Goal: Task Accomplishment & Management: Manage account settings

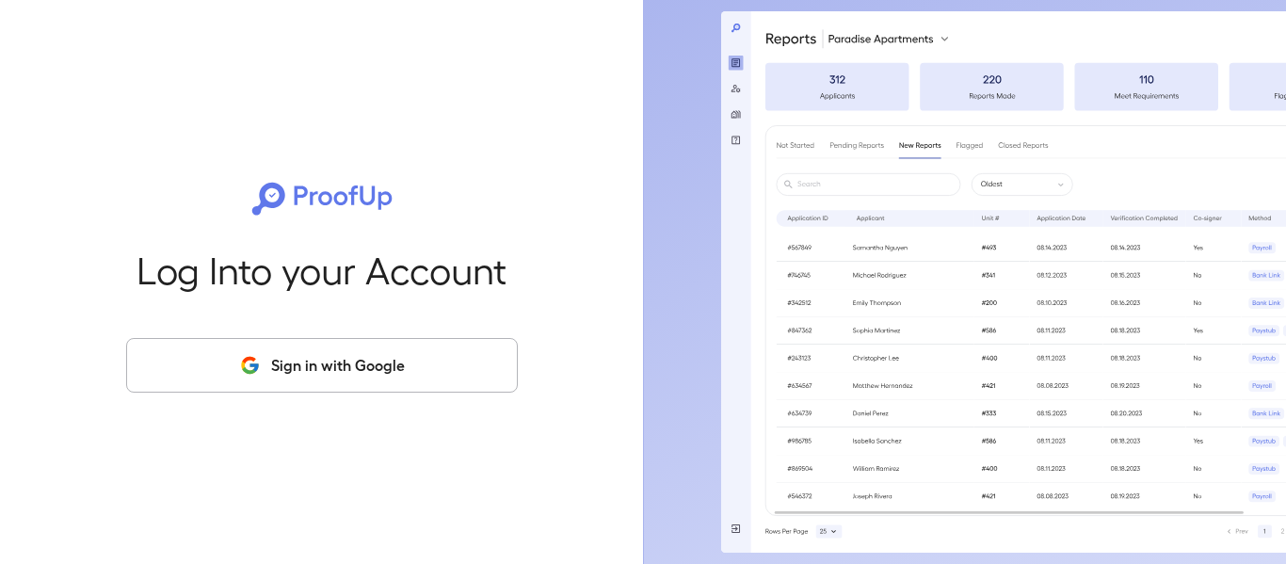
click at [326, 345] on button "Sign in with Google" at bounding box center [322, 365] width 392 height 55
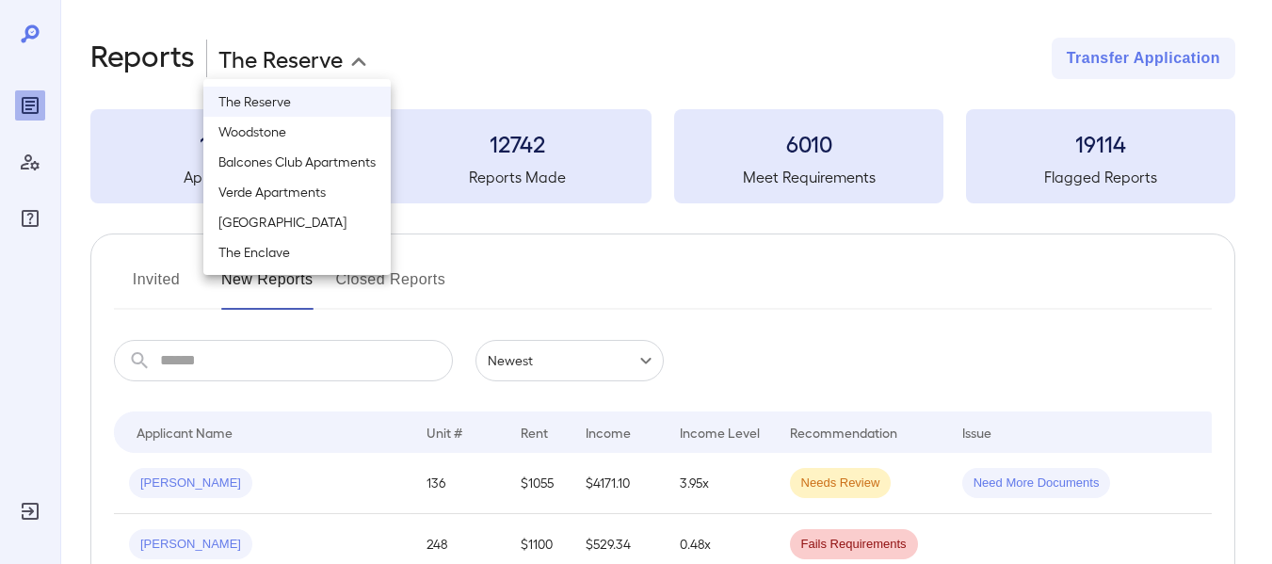
click at [304, 60] on body "**********" at bounding box center [636, 282] width 1272 height 564
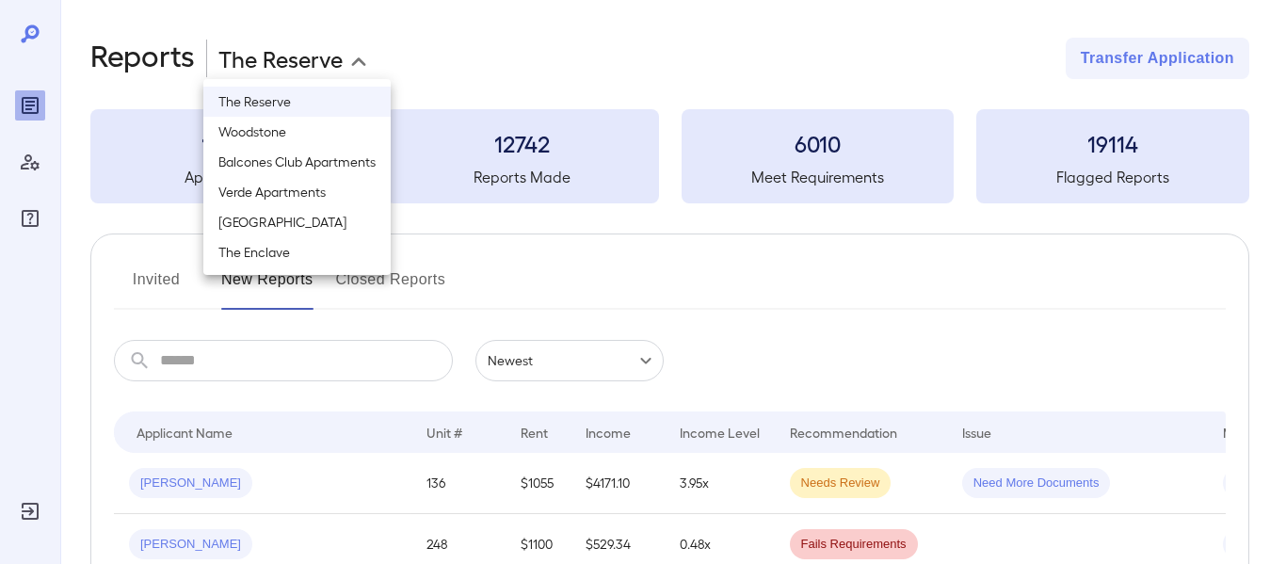
click at [287, 197] on li "Verde Apartments" at bounding box center [296, 192] width 187 height 30
type input "**********"
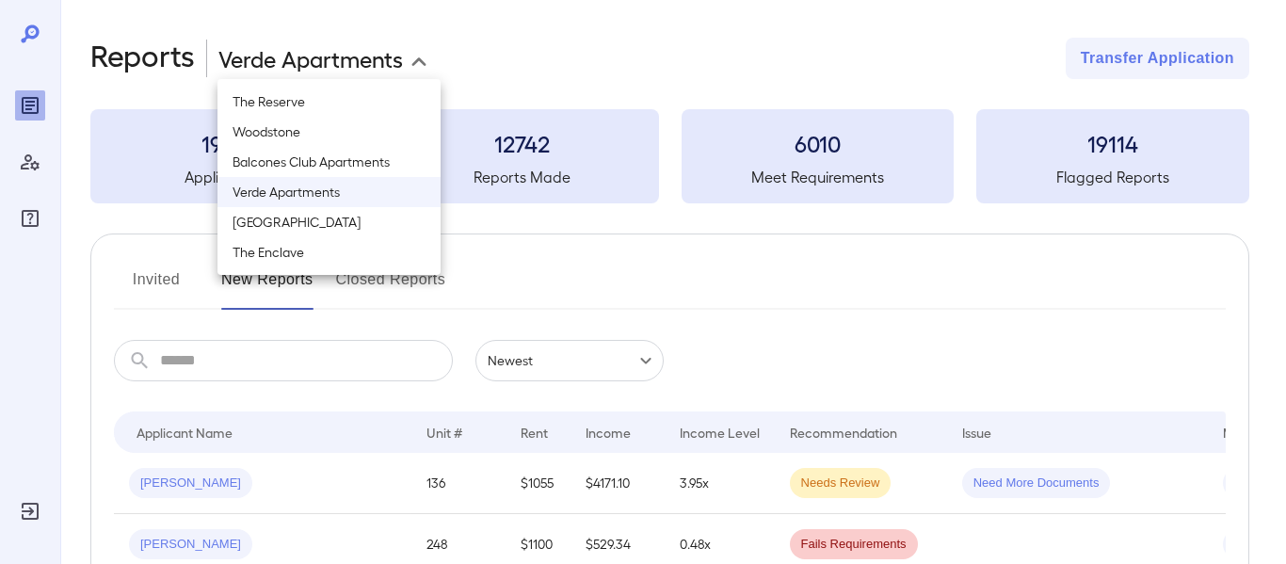
click at [570, 34] on div at bounding box center [643, 282] width 1286 height 564
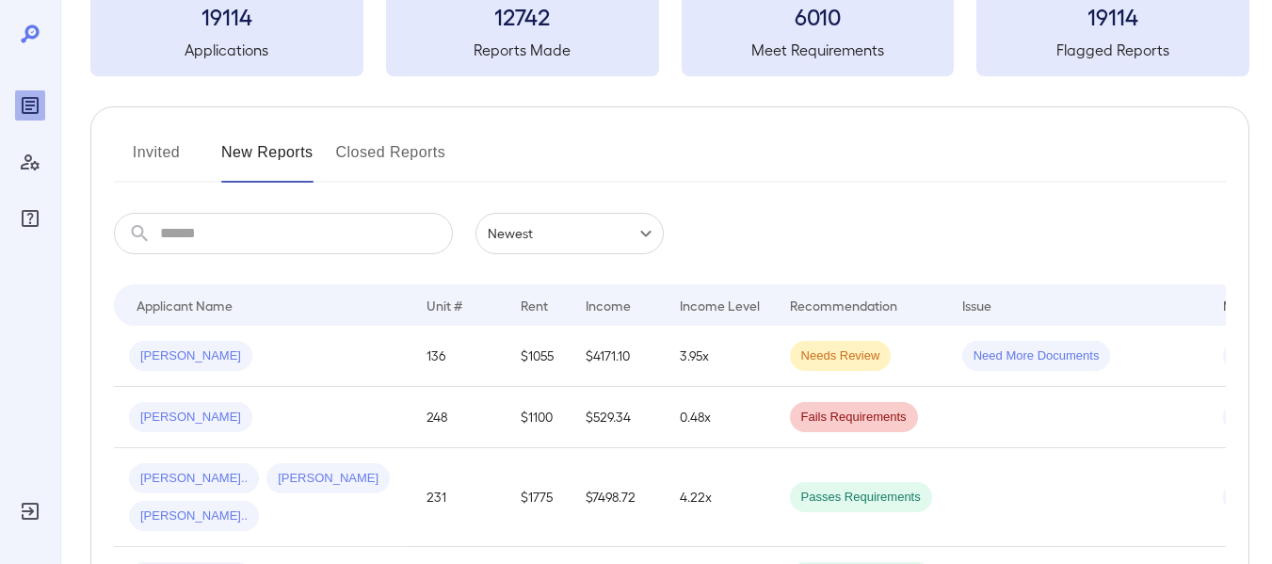
scroll to position [128, 0]
click at [155, 148] on button "Invited" at bounding box center [156, 159] width 85 height 45
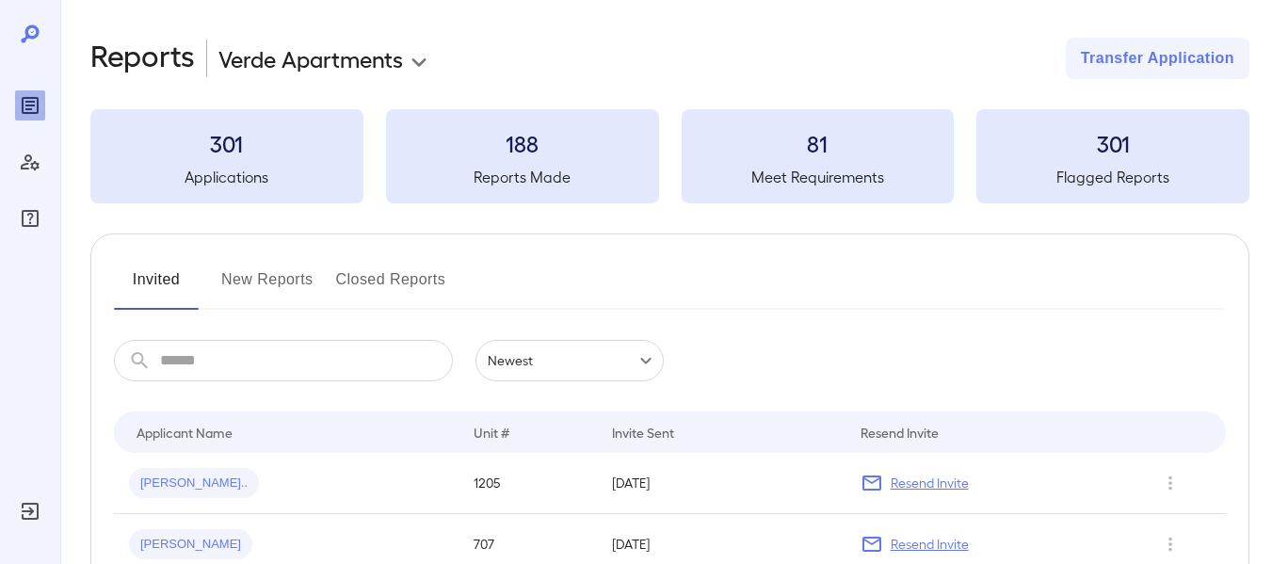
click at [264, 281] on button "New Reports" at bounding box center [267, 287] width 92 height 45
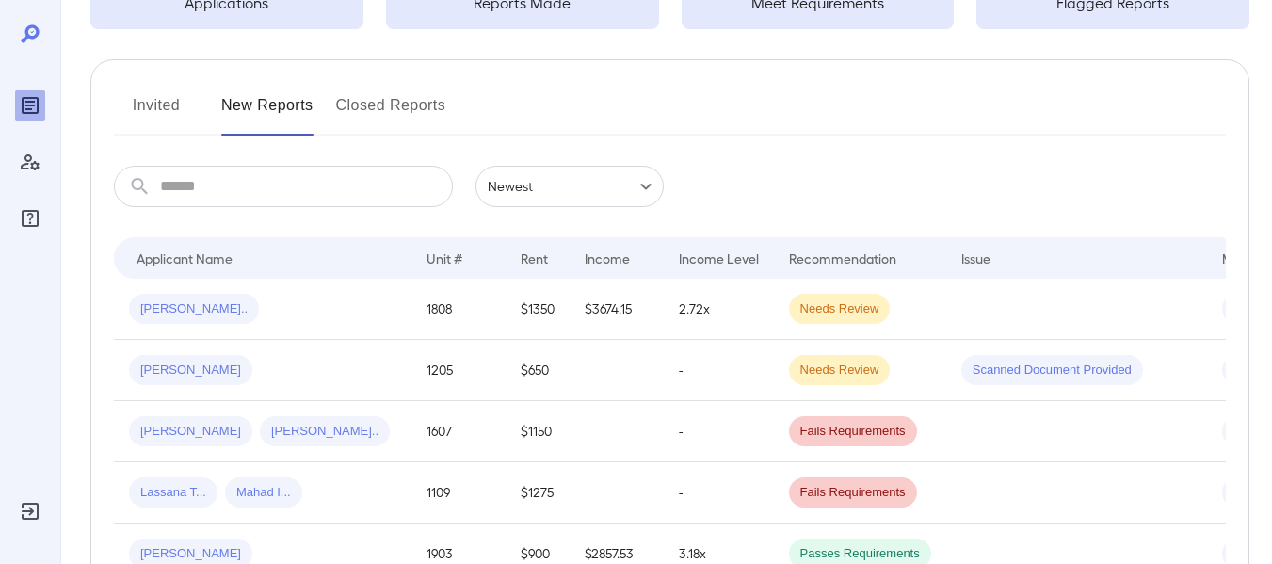
scroll to position [179, 0]
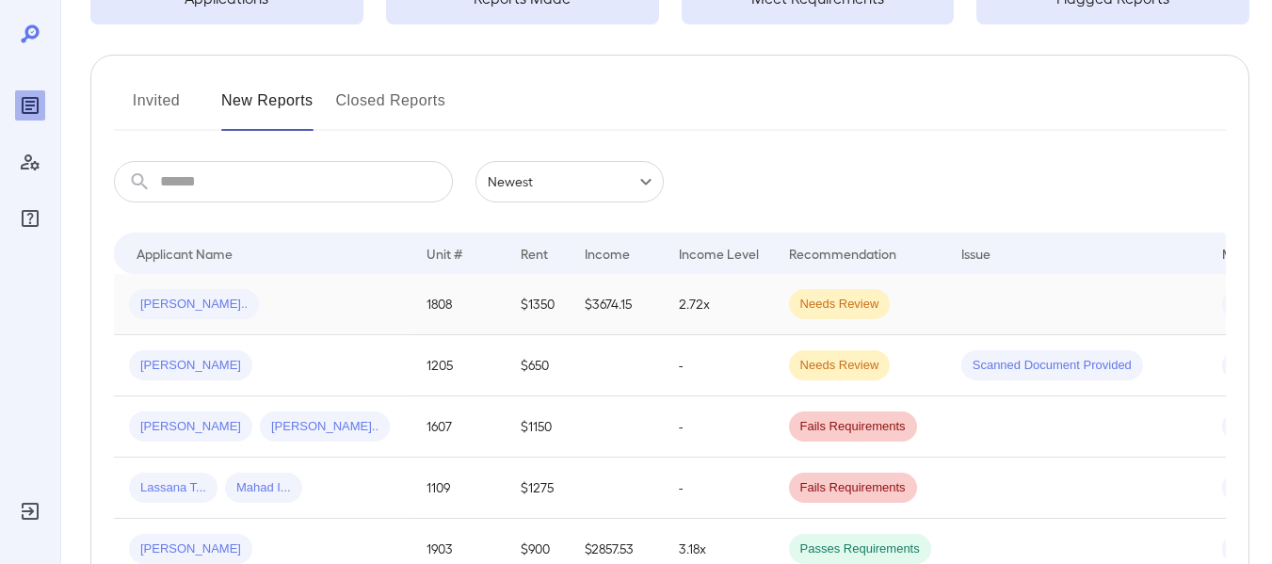
click at [946, 303] on td at bounding box center [1076, 304] width 261 height 61
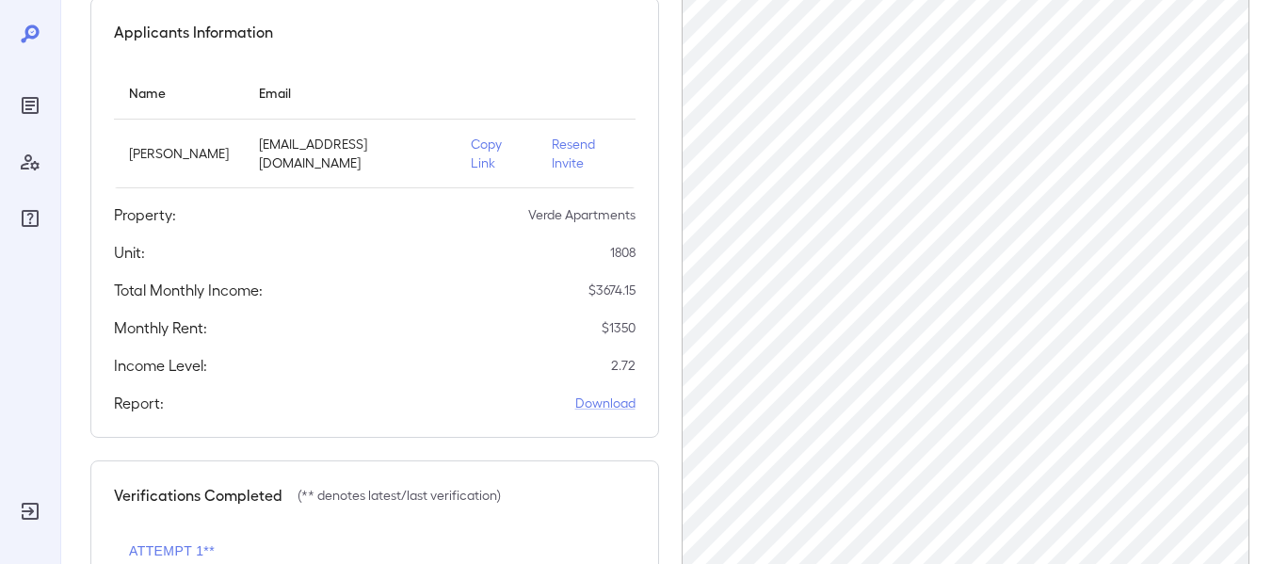
scroll to position [149, 0]
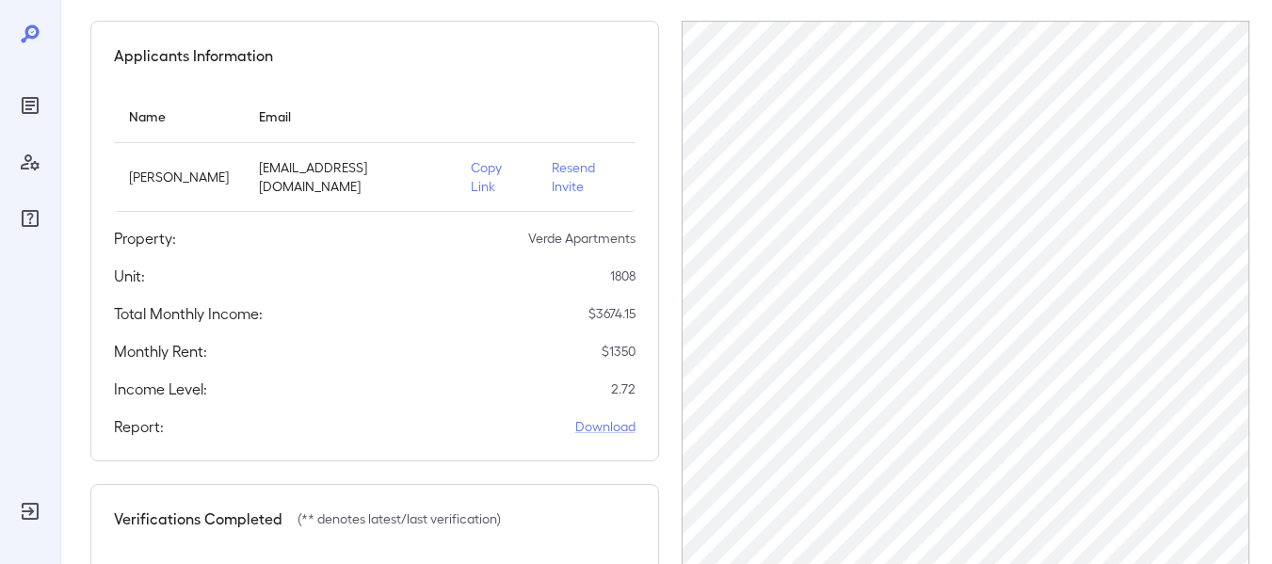
click at [27, 38] on icon at bounding box center [30, 33] width 18 height 18
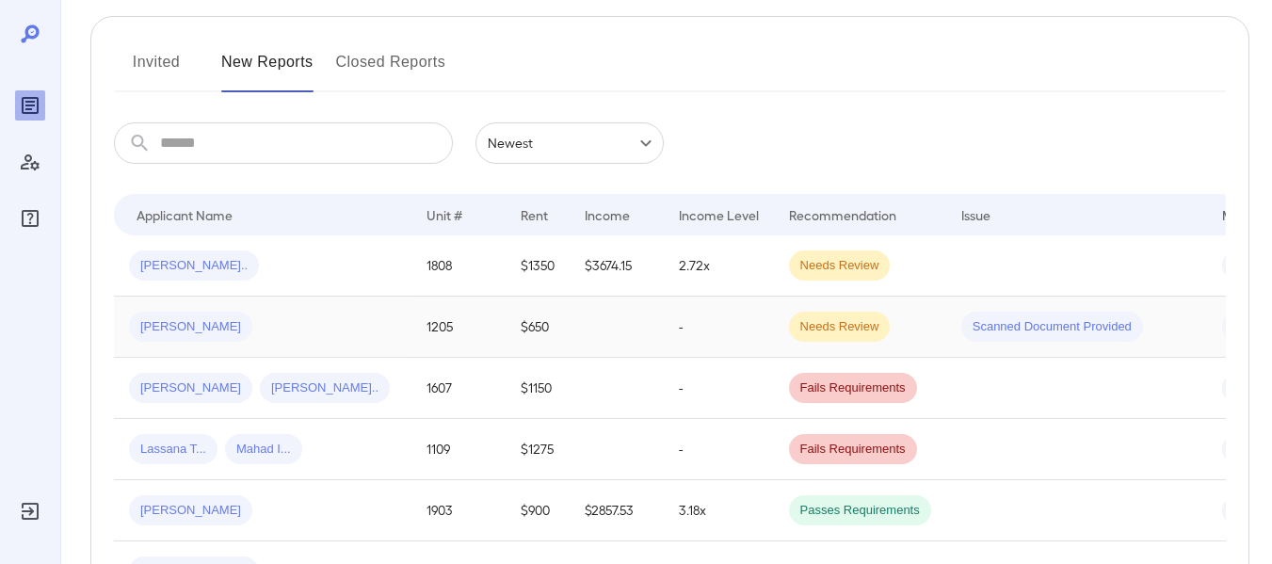
scroll to position [217, 0]
click at [169, 53] on button "Invited" at bounding box center [156, 70] width 85 height 45
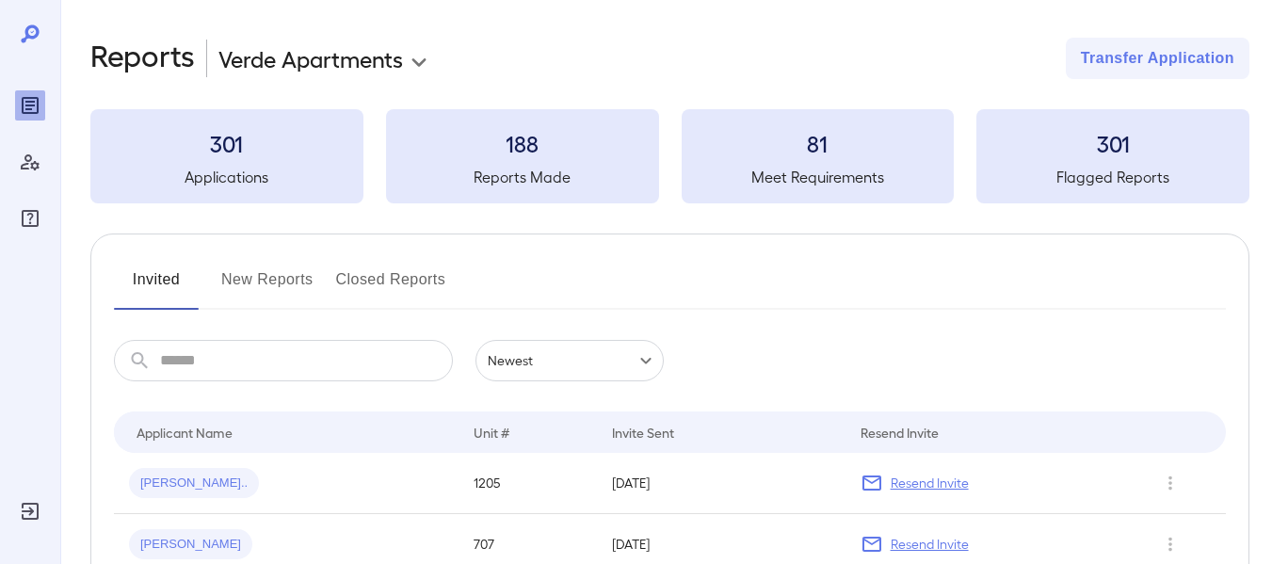
click at [282, 287] on button "New Reports" at bounding box center [267, 287] width 92 height 45
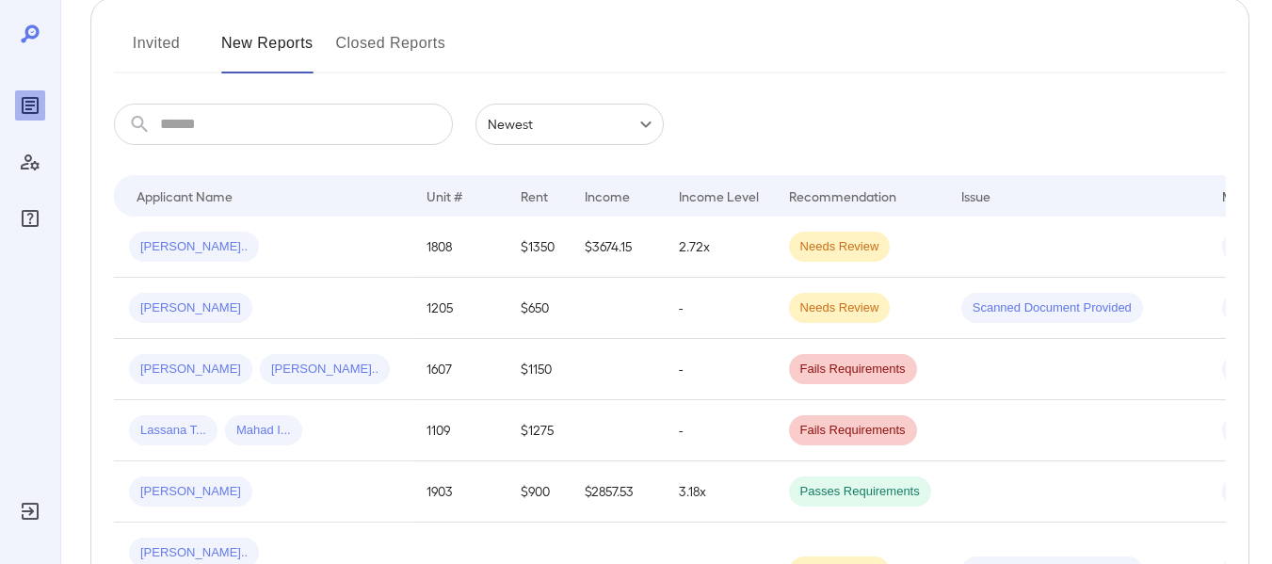
scroll to position [243, 0]
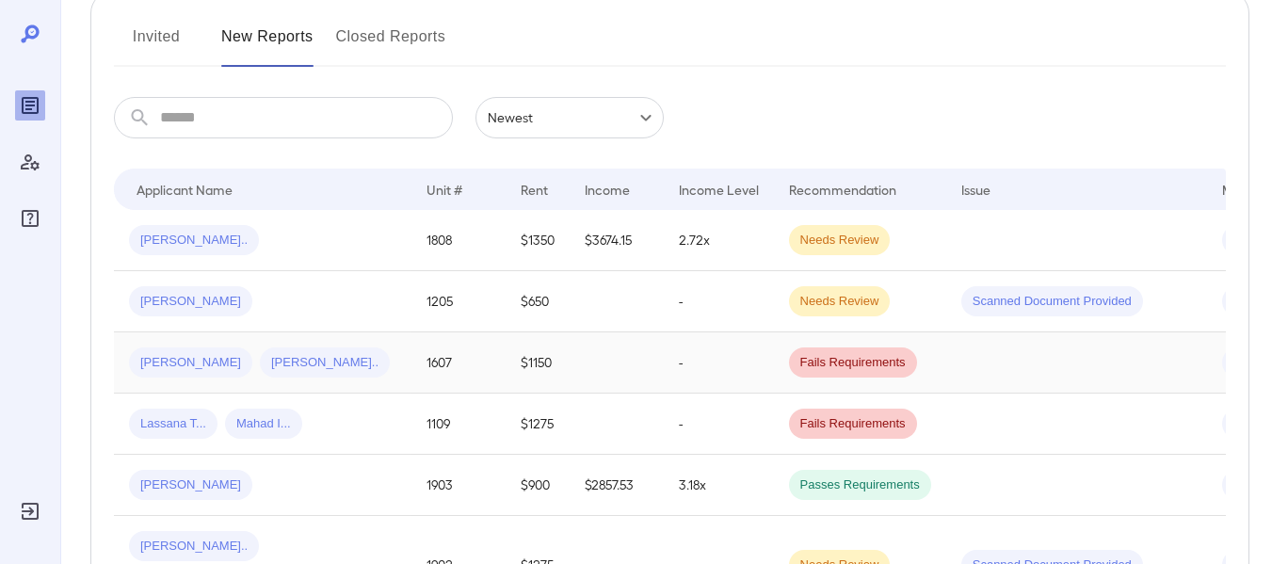
click at [948, 369] on td at bounding box center [1076, 362] width 261 height 61
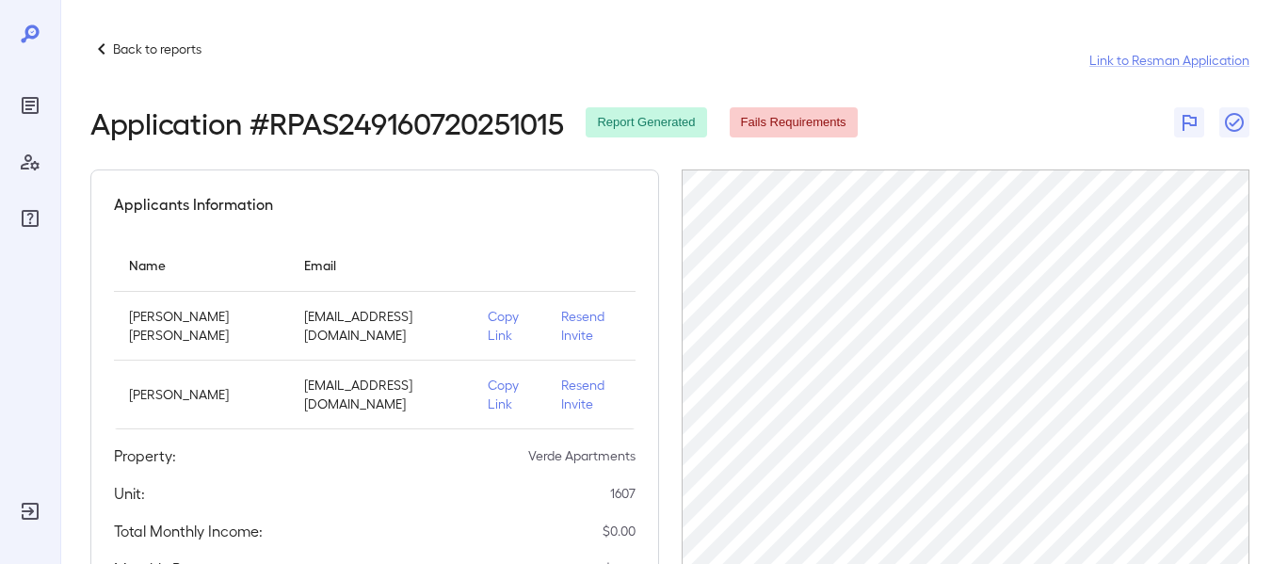
click at [565, 322] on p "Resend Invite" at bounding box center [590, 326] width 58 height 38
click at [105, 50] on icon at bounding box center [101, 49] width 23 height 23
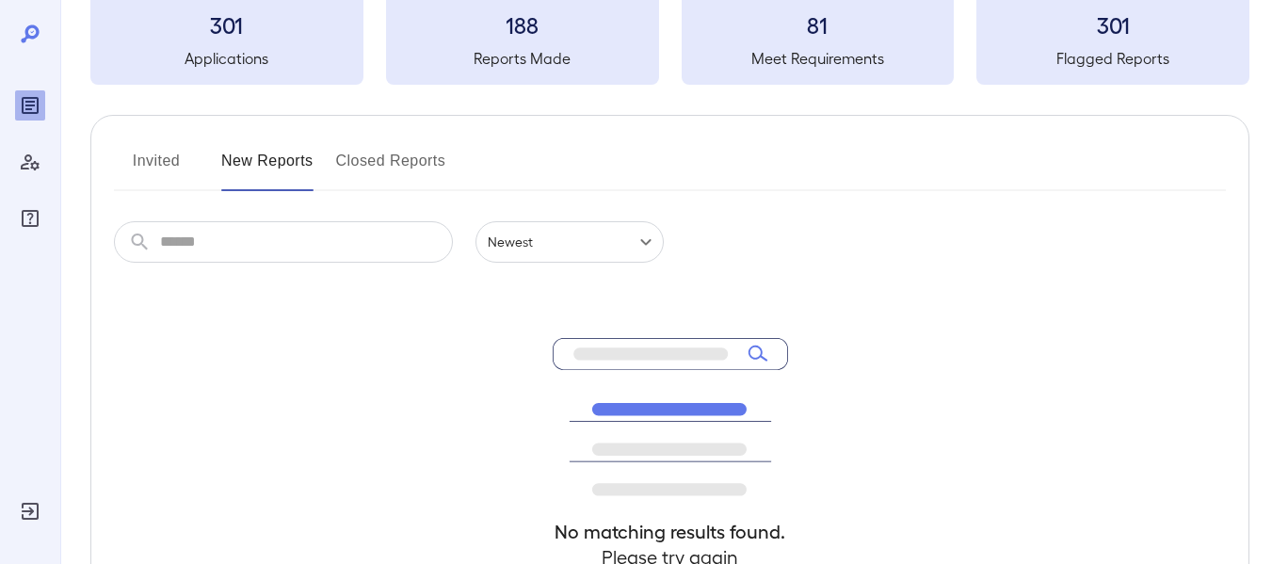
scroll to position [121, 0]
click at [183, 160] on button "Invited" at bounding box center [156, 165] width 85 height 45
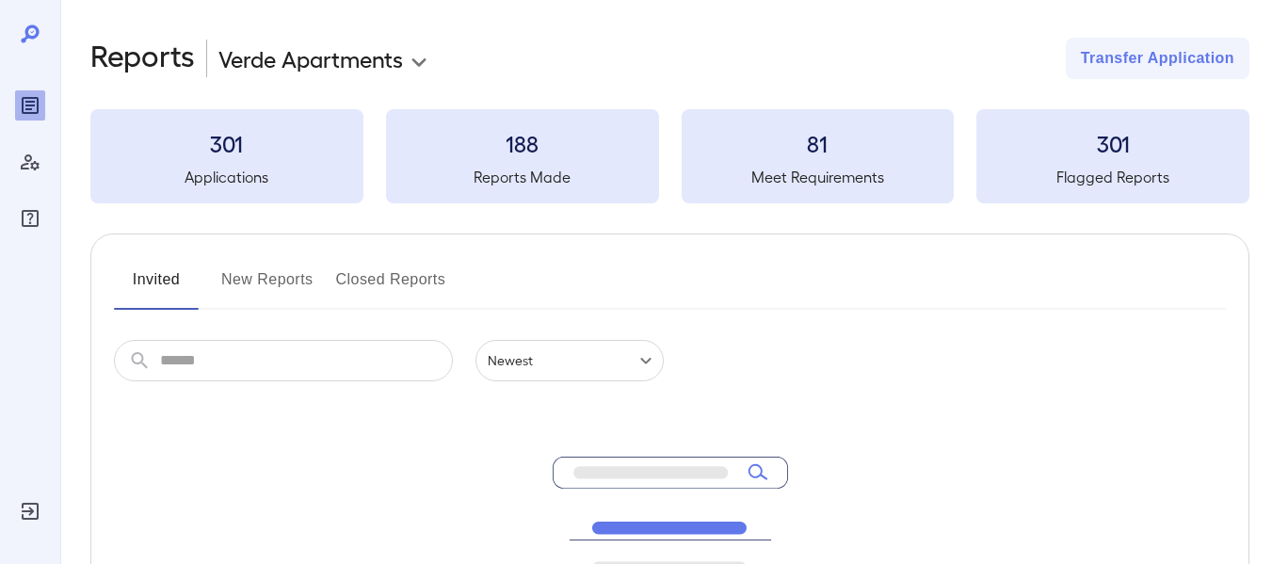
click at [291, 277] on button "New Reports" at bounding box center [267, 287] width 92 height 45
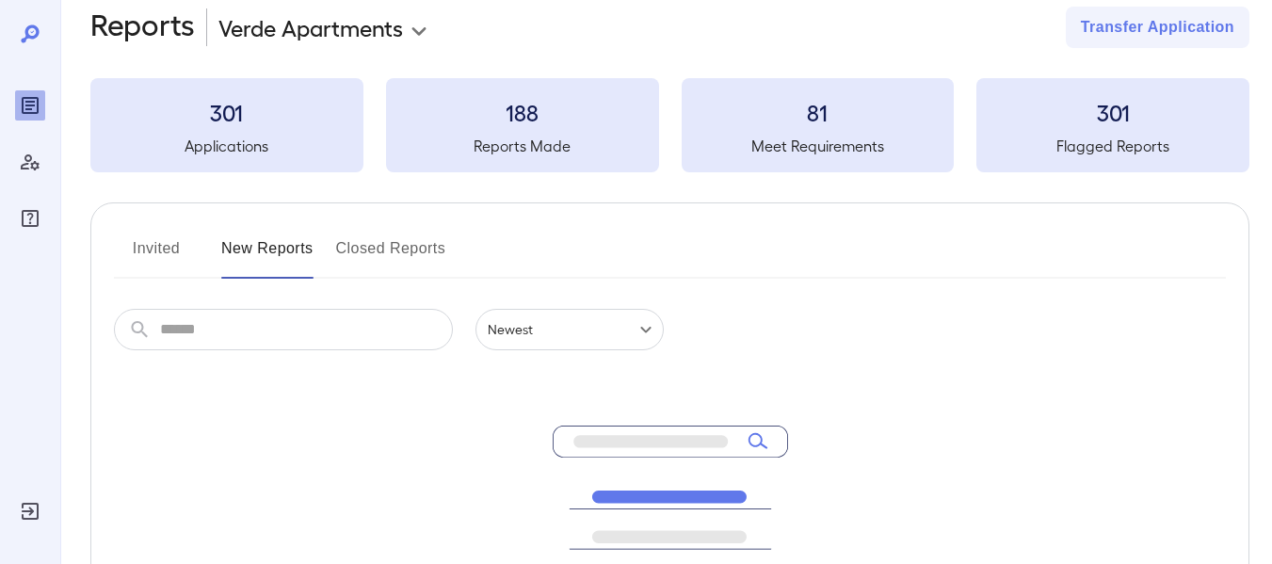
scroll to position [25, 0]
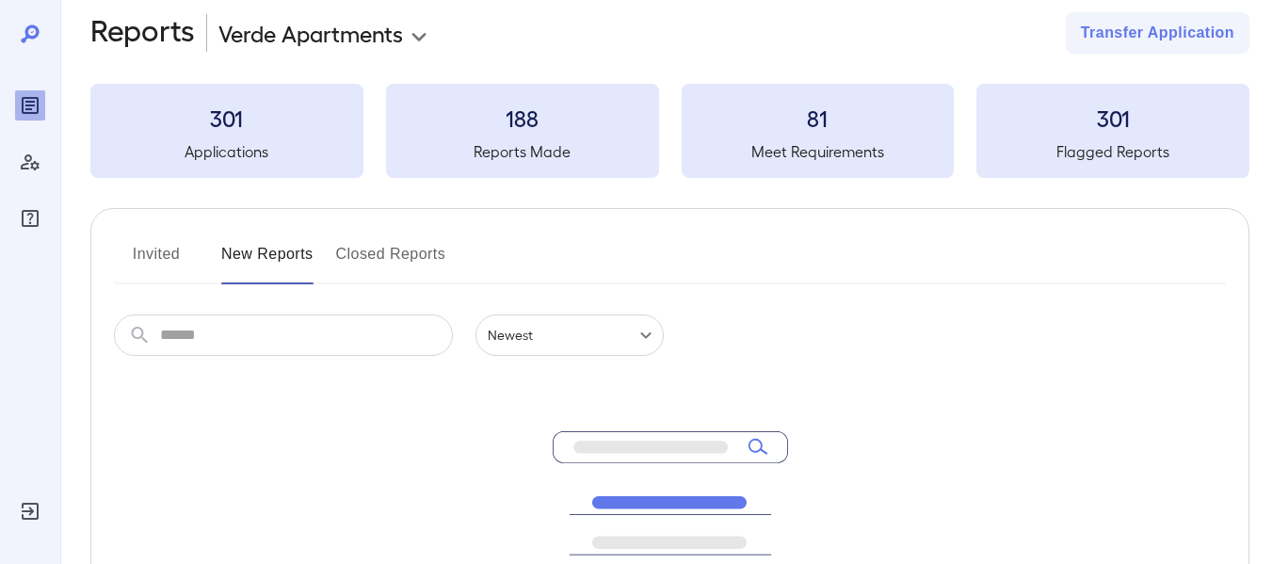
click at [172, 257] on button "Invited" at bounding box center [156, 261] width 85 height 45
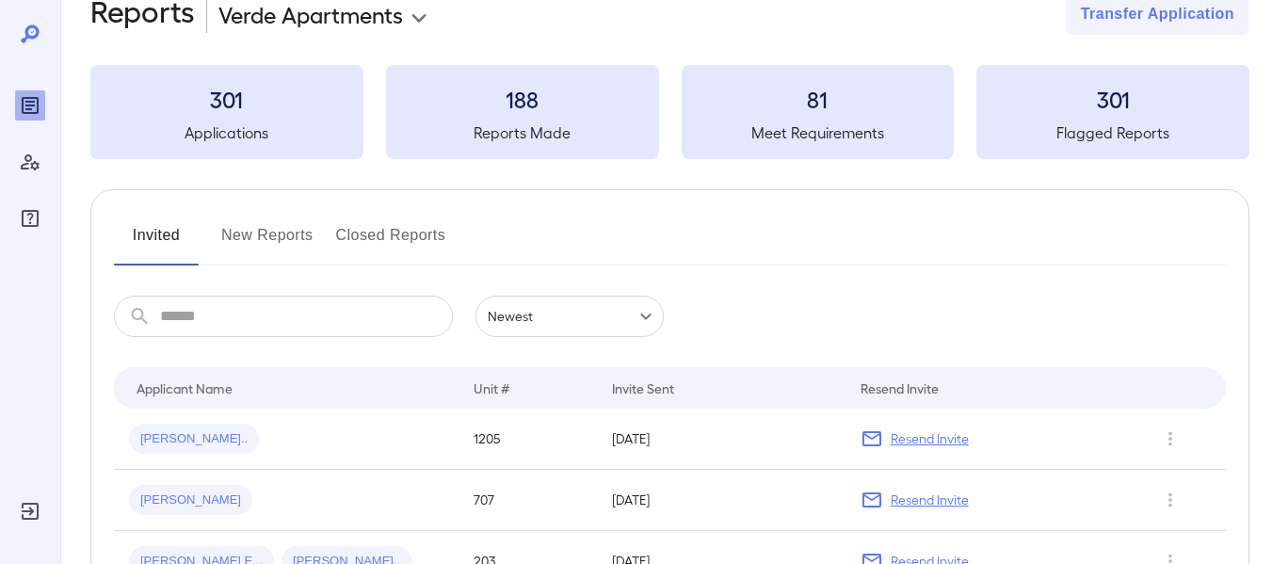
scroll to position [45, 0]
click at [272, 247] on button "New Reports" at bounding box center [267, 241] width 92 height 45
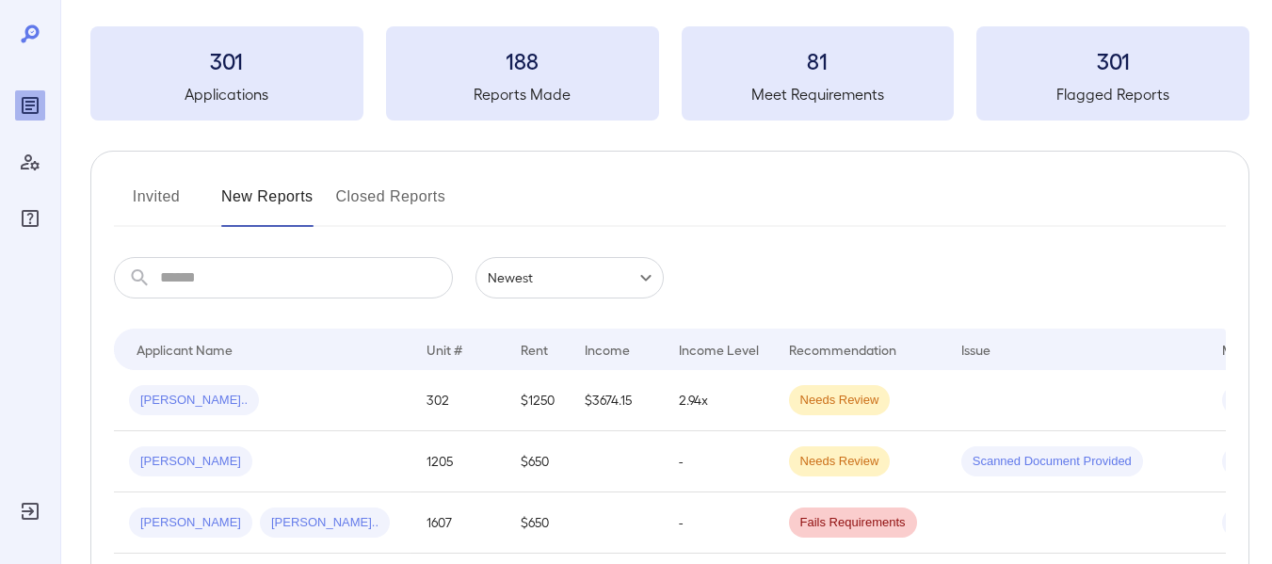
scroll to position [84, 0]
